Goal: Transaction & Acquisition: Purchase product/service

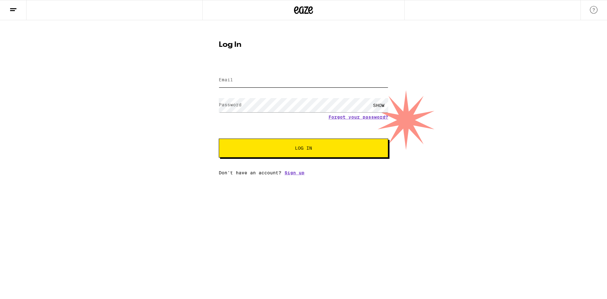
type input "[EMAIL_ADDRESS][DOMAIN_NAME]"
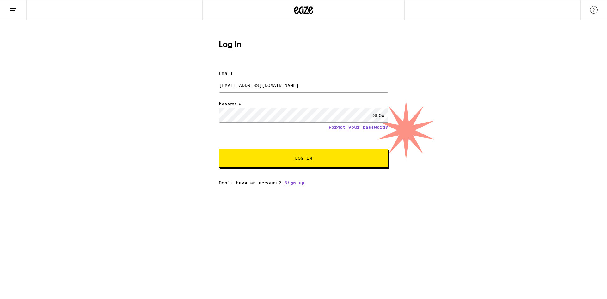
click at [378, 108] on div "SHOW" at bounding box center [378, 115] width 19 height 14
click at [341, 148] on button "Log In" at bounding box center [303, 157] width 169 height 19
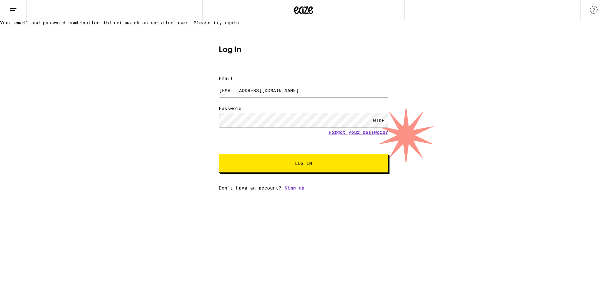
click at [352, 165] on button "Log In" at bounding box center [303, 163] width 169 height 19
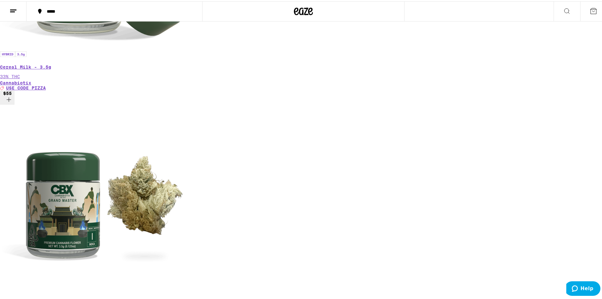
scroll to position [537, 0]
